Goal: Transaction & Acquisition: Purchase product/service

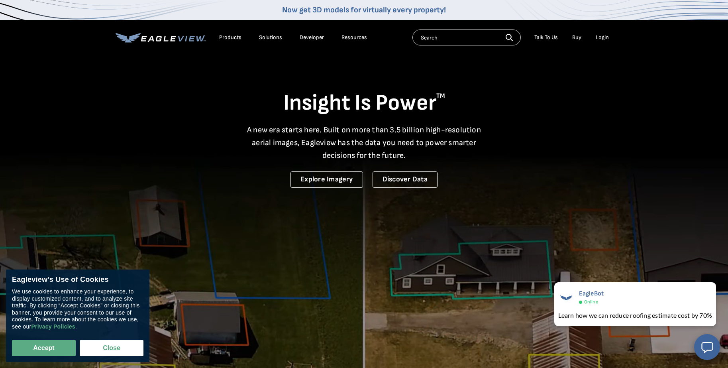
click at [578, 39] on link "Buy" at bounding box center [576, 37] width 9 height 7
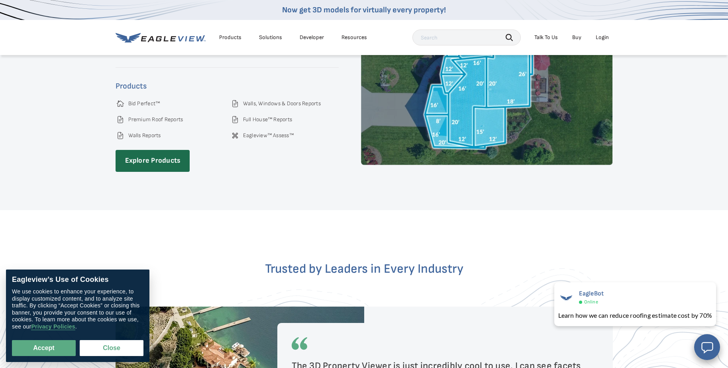
scroll to position [1298, 0]
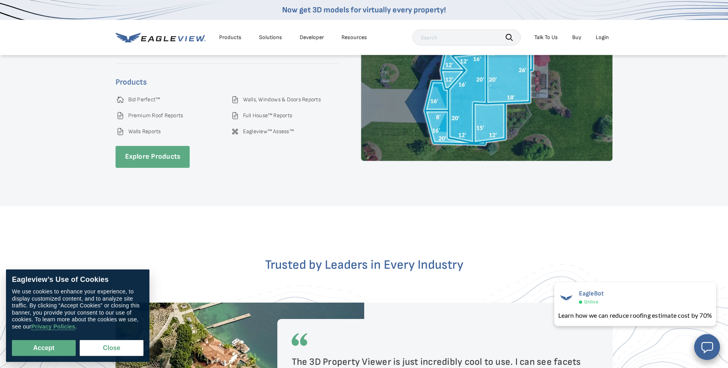
click at [153, 151] on link "Explore Products" at bounding box center [153, 157] width 75 height 22
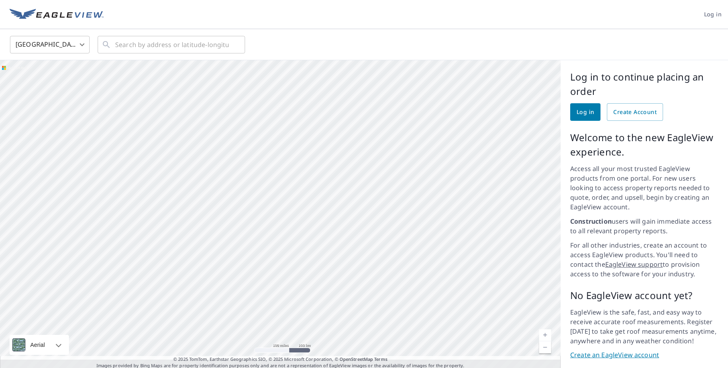
scroll to position [12, 0]
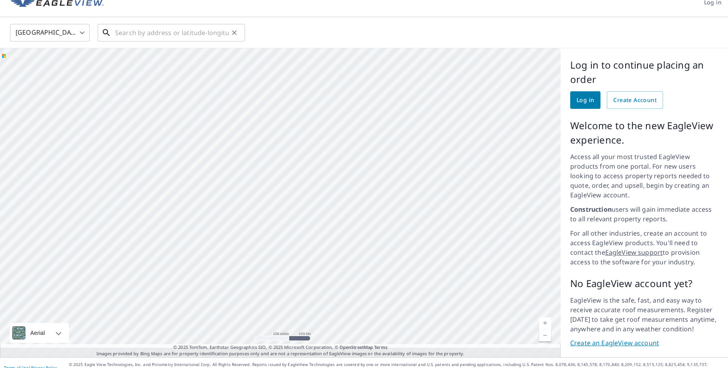
click at [177, 34] on input "text" at bounding box center [172, 33] width 114 height 22
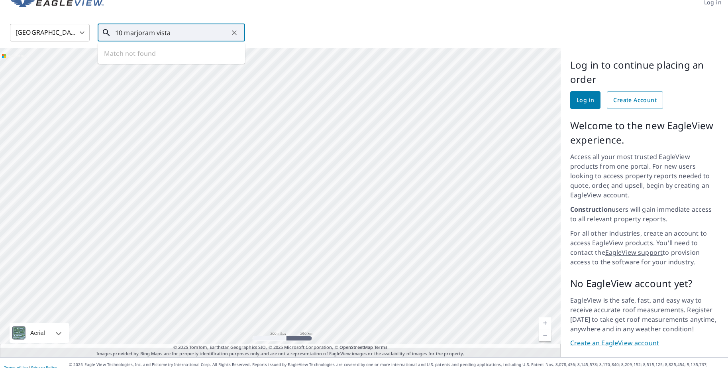
type input "10 marjoram vista"
click at [634, 110] on div "Log in to continue placing an order Log in Create Account Welcome to the new Ea…" at bounding box center [644, 202] width 167 height 309
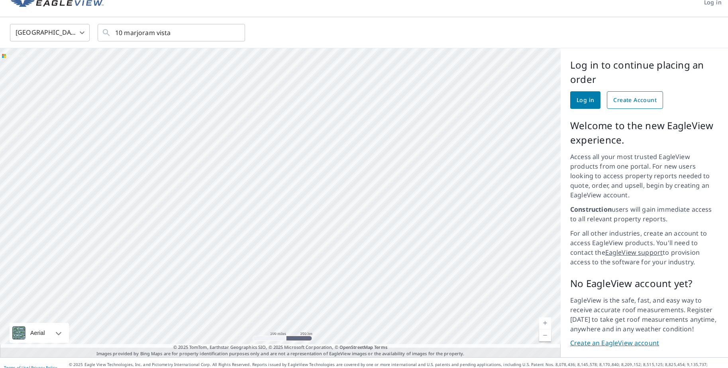
click at [626, 94] on link "Create Account" at bounding box center [635, 100] width 56 height 18
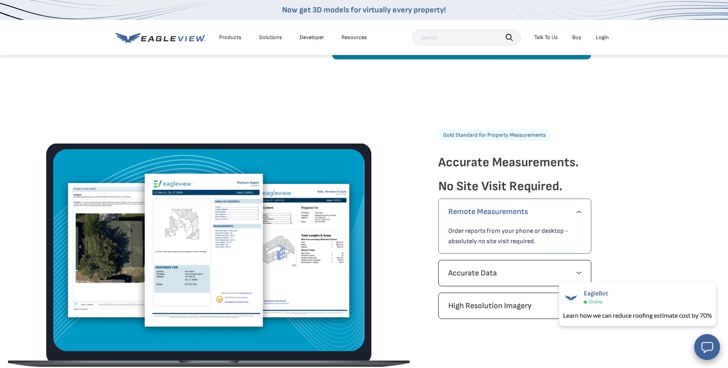
scroll to position [1073, 0]
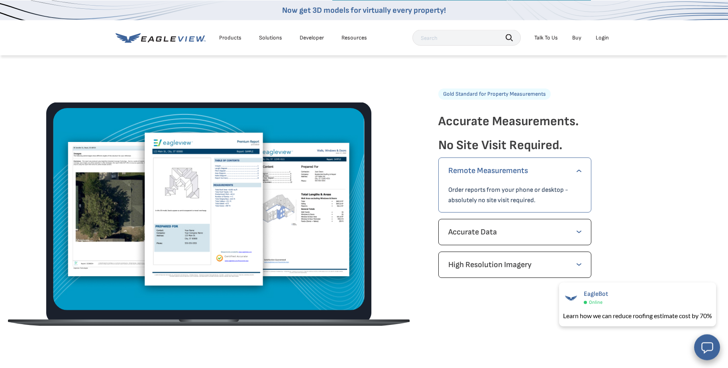
click at [582, 173] on div "Remote Measurements Order reports from your phone or desktop - absolutely no si…" at bounding box center [514, 184] width 153 height 55
click at [561, 233] on p "Accurate Data" at bounding box center [514, 232] width 133 height 13
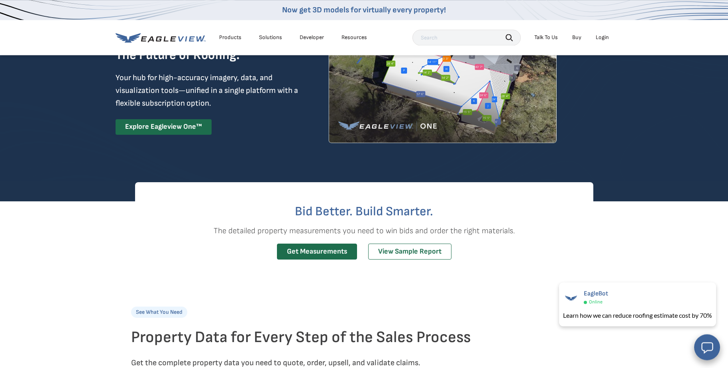
scroll to position [70, 0]
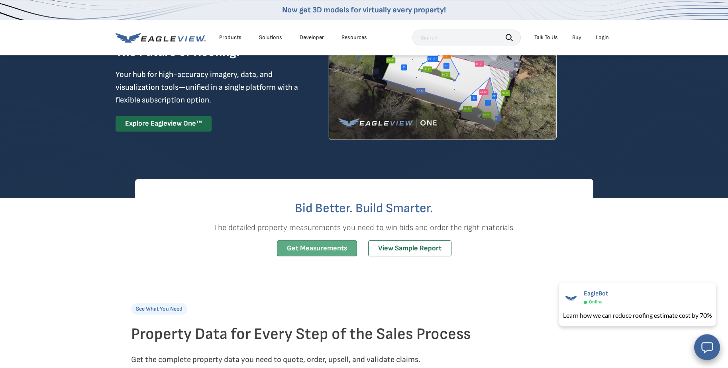
click at [315, 245] on link "Get Measurements" at bounding box center [317, 248] width 80 height 16
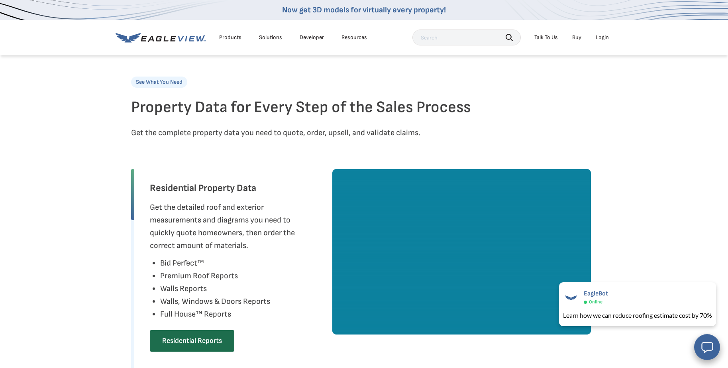
scroll to position [0, 0]
